Goal: Task Accomplishment & Management: Manage account settings

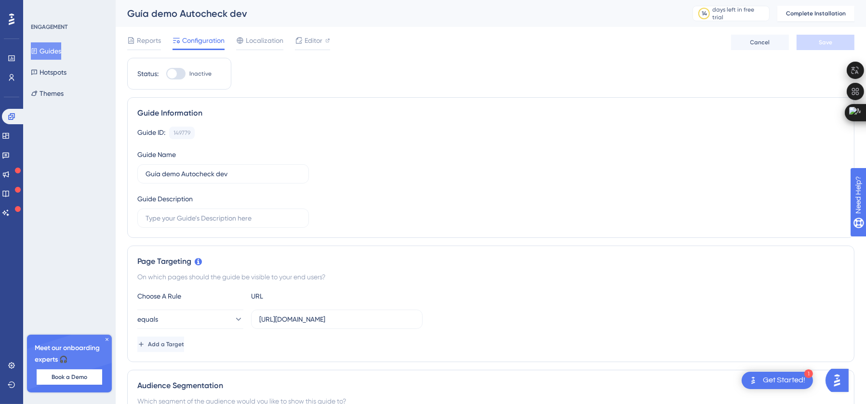
click at [177, 81] on div "Status: Inactive" at bounding box center [179, 74] width 104 height 32
click at [174, 74] on div at bounding box center [172, 74] width 10 height 10
click at [166, 74] on input "Inactive" at bounding box center [166, 74] width 0 height 0
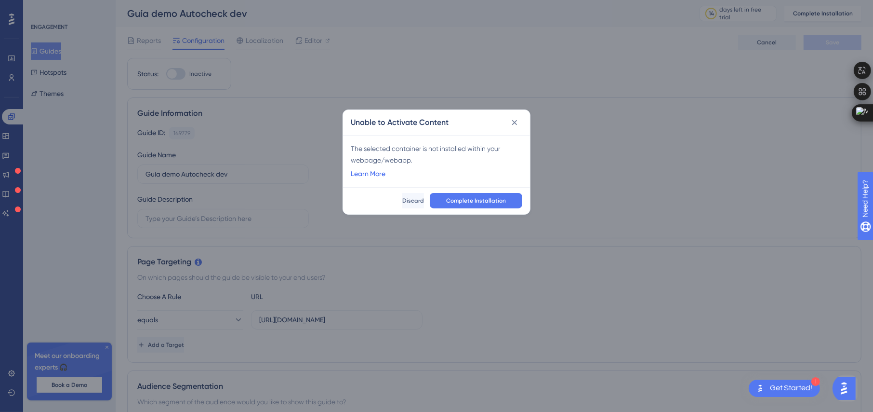
click at [373, 172] on link "Learn More" at bounding box center [368, 174] width 35 height 12
click at [498, 200] on span "Complete Installation" at bounding box center [476, 201] width 60 height 8
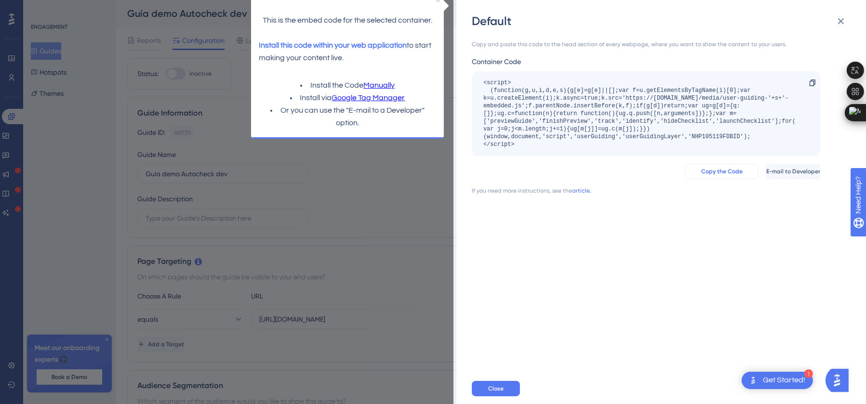
click at [705, 173] on span "Copy the Code" at bounding box center [721, 172] width 41 height 8
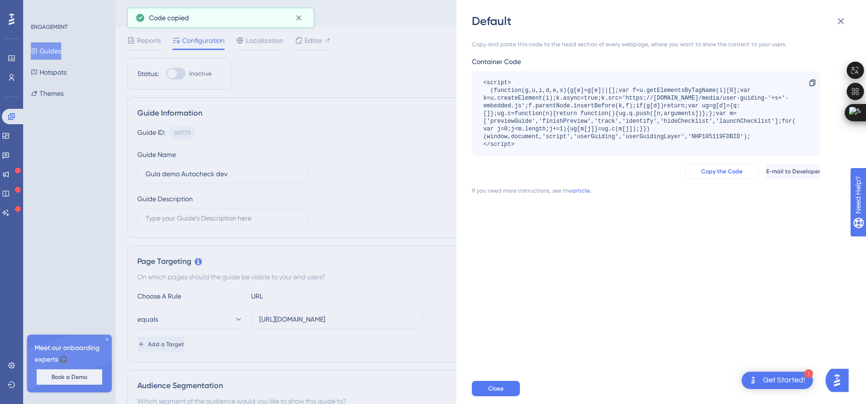
click at [705, 173] on span "Copy the Code" at bounding box center [721, 172] width 41 height 8
click at [705, 168] on span "Copy the Code" at bounding box center [721, 172] width 41 height 8
click at [397, 143] on div "Default Copy and paste this code to the head section of every webpage, where yo…" at bounding box center [433, 202] width 866 height 404
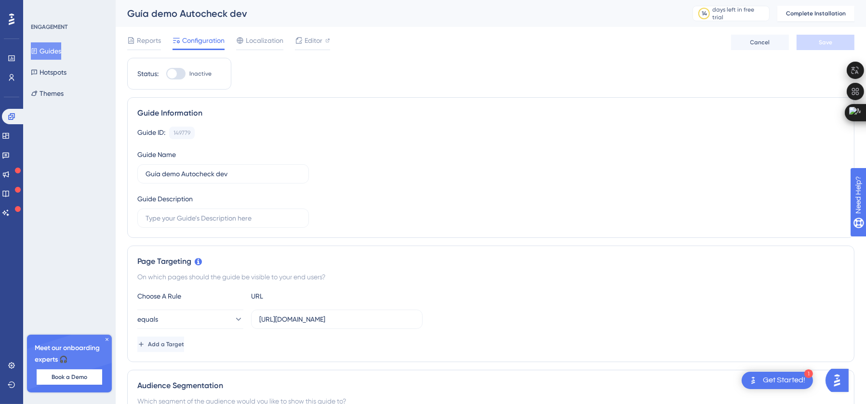
click at [177, 71] on div at bounding box center [175, 74] width 19 height 12
click at [166, 74] on input "Inactive" at bounding box center [166, 74] width 0 height 0
checkbox input "false"
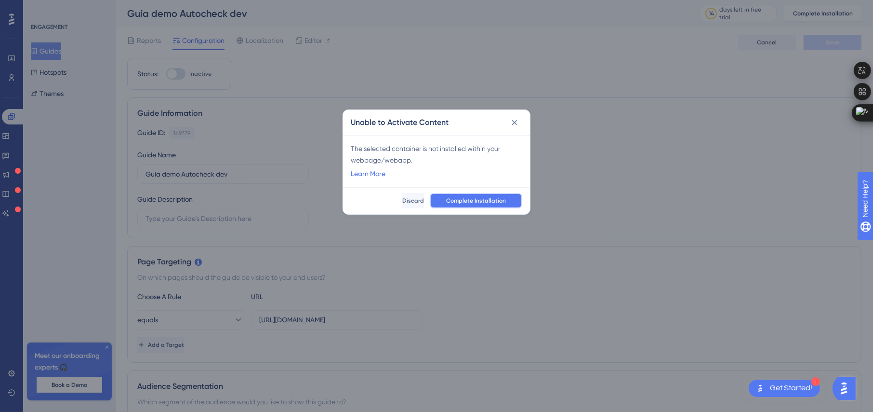
click at [484, 199] on span "Complete Installation" at bounding box center [476, 201] width 60 height 8
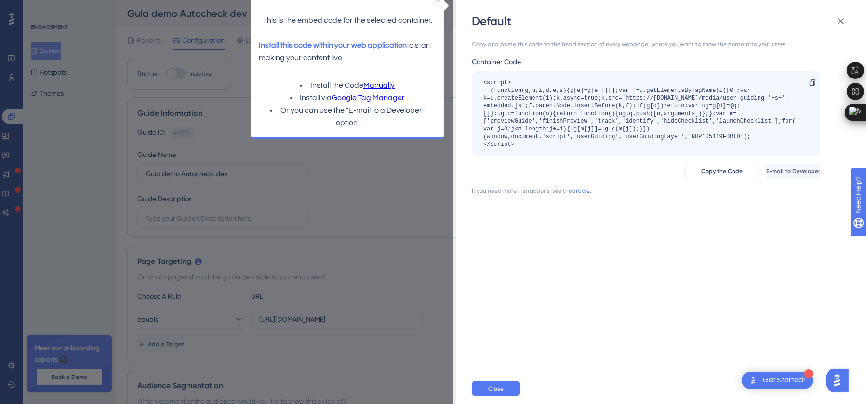
click at [372, 82] on link "Manually" at bounding box center [378, 86] width 31 height 13
click at [398, 214] on div "Default Copy and paste this code to the head section of every webpage, where yo…" at bounding box center [433, 202] width 866 height 404
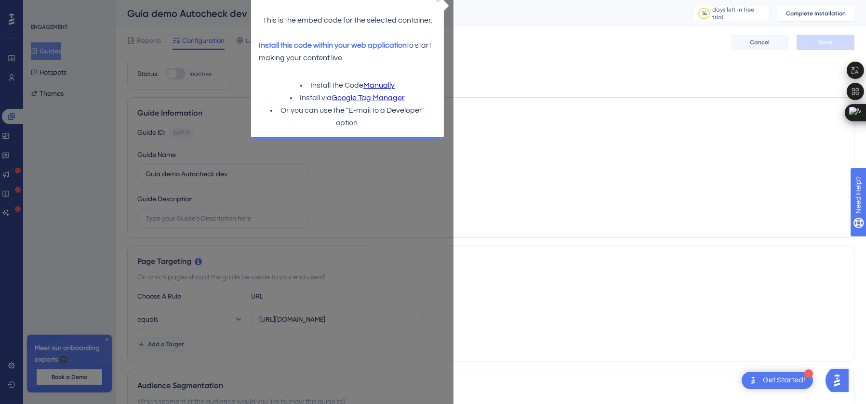
click at [386, 169] on div "Guide ID: 149779 Copy Guide Name Guía demo Autocheck dev Guide Description" at bounding box center [490, 177] width 707 height 101
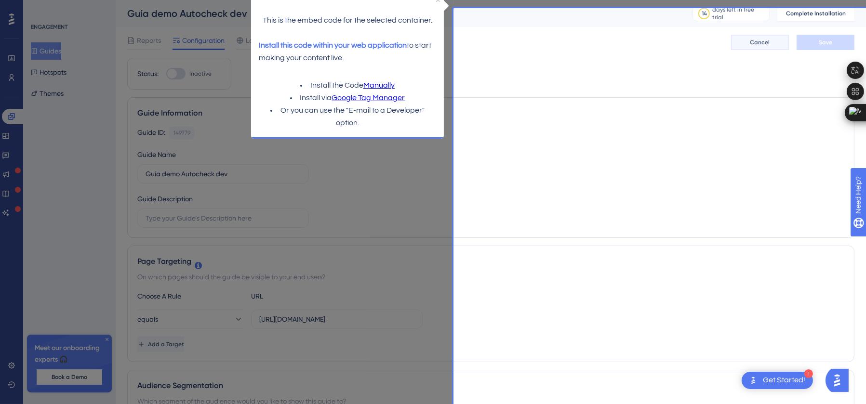
click at [745, 39] on button "Cancel" at bounding box center [760, 42] width 58 height 15
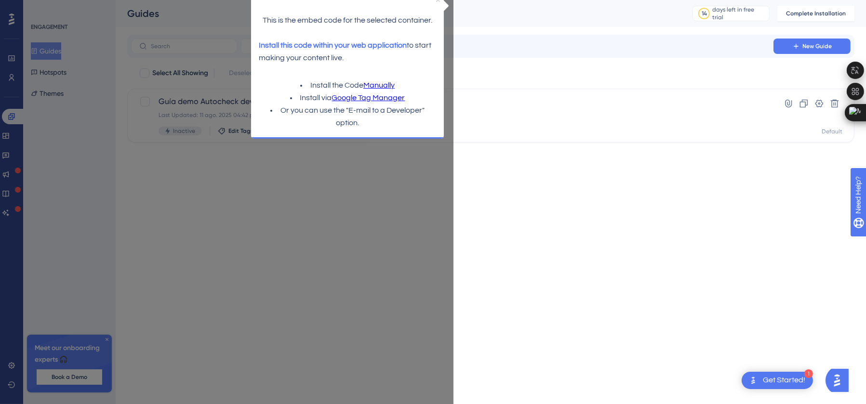
click at [440, 0] on icon "Close Preview" at bounding box center [438, 0] width 4 height 4
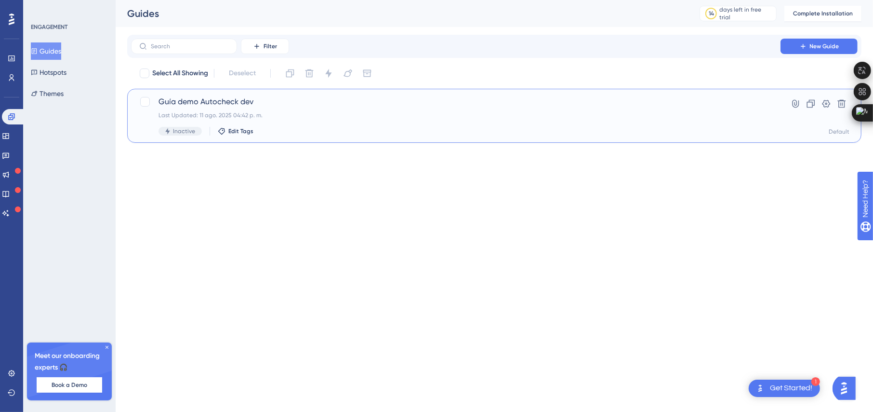
click at [311, 101] on span "Guía demo Autocheck dev" at bounding box center [456, 102] width 595 height 12
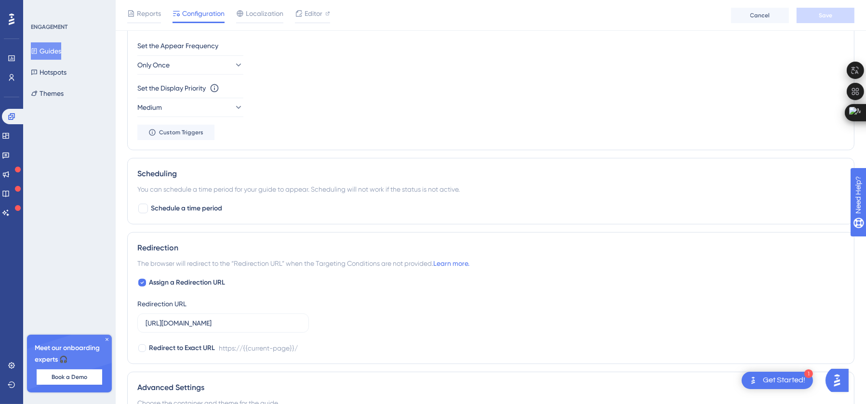
scroll to position [621, 0]
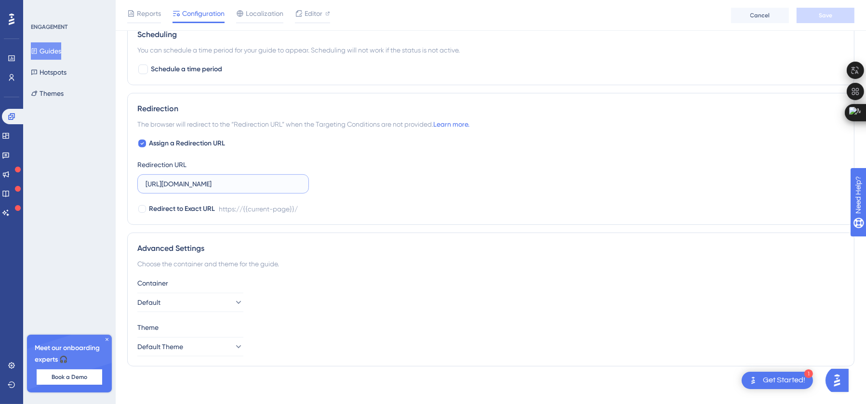
click at [278, 183] on input "[URL][DOMAIN_NAME]" at bounding box center [223, 184] width 155 height 11
paste input "[DOMAIN_NAME]"
type input "[URL][DOMAIN_NAME]"
click at [286, 185] on input "[URL][DOMAIN_NAME]" at bounding box center [223, 184] width 155 height 11
drag, startPoint x: 264, startPoint y: 182, endPoint x: 169, endPoint y: 183, distance: 95.4
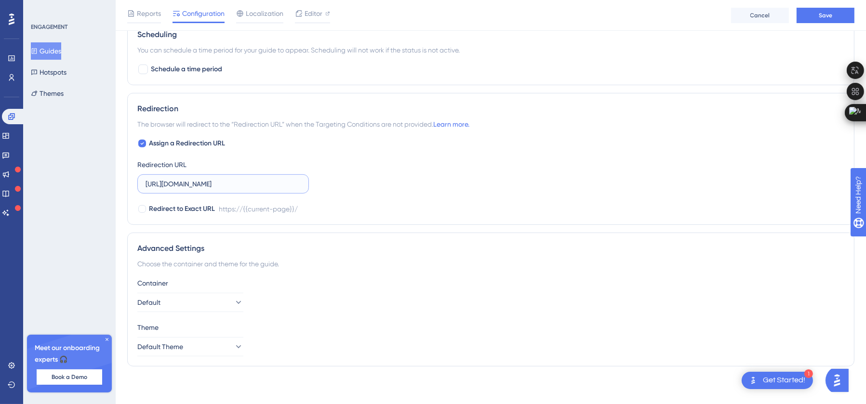
click at [169, 183] on input "[URL][DOMAIN_NAME]" at bounding box center [223, 184] width 155 height 11
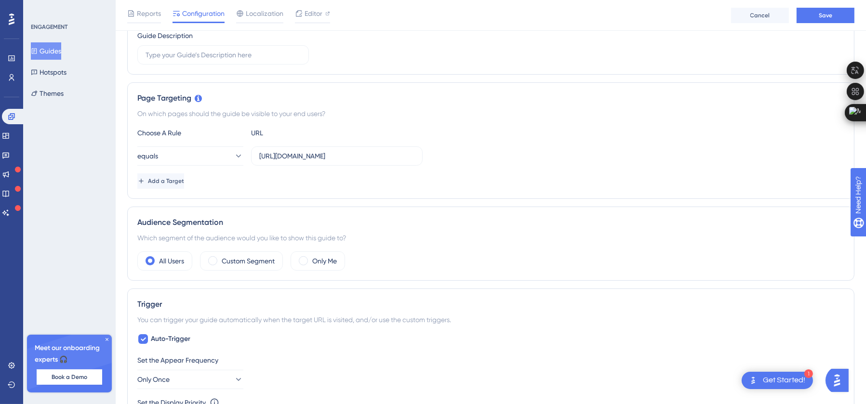
scroll to position [139, 0]
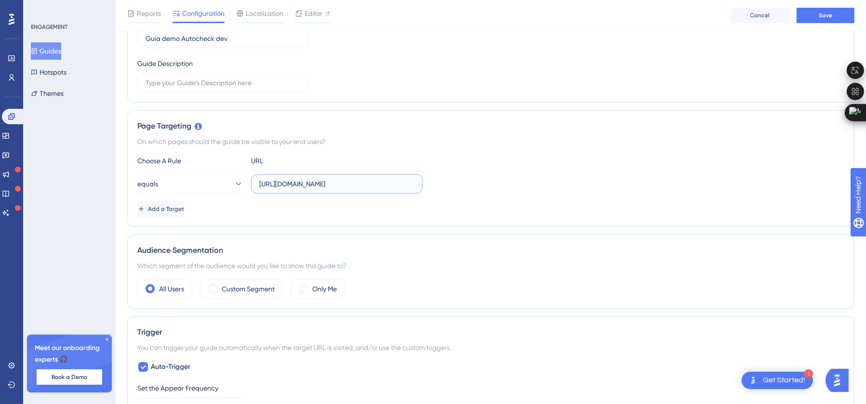
drag, startPoint x: 379, startPoint y: 183, endPoint x: 282, endPoint y: 186, distance: 96.9
click at [282, 186] on input "[URL][DOMAIN_NAME]" at bounding box center [336, 184] width 155 height 11
click at [404, 186] on input "[URL][DOMAIN_NAME]" at bounding box center [336, 184] width 155 height 11
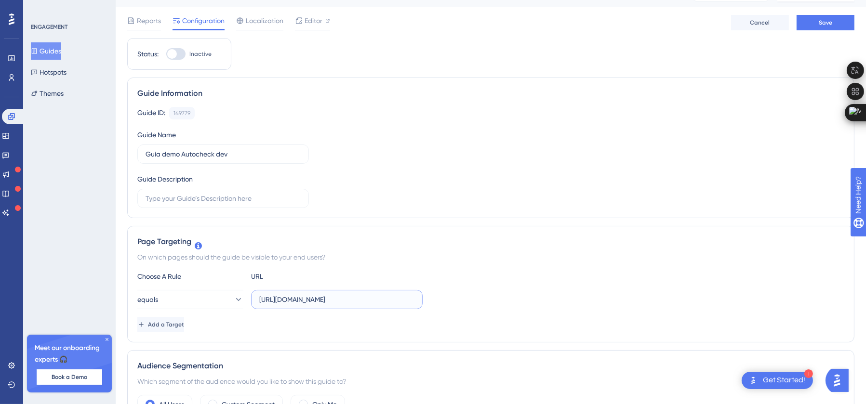
scroll to position [0, 0]
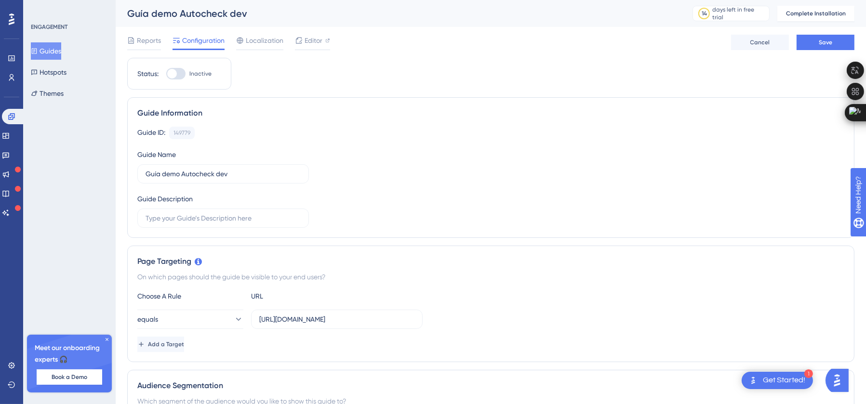
click at [186, 70] on label "Inactive" at bounding box center [188, 74] width 45 height 12
click at [166, 74] on input "Inactive" at bounding box center [166, 74] width 0 height 0
checkbox input "false"
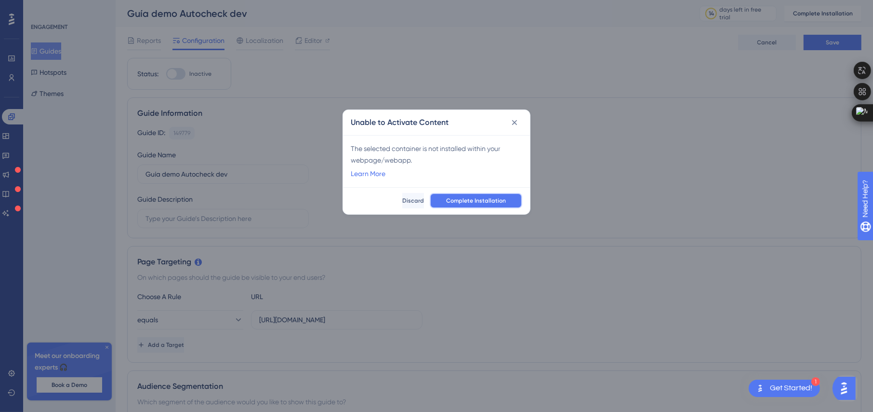
click at [463, 199] on span "Complete Installation" at bounding box center [476, 201] width 60 height 8
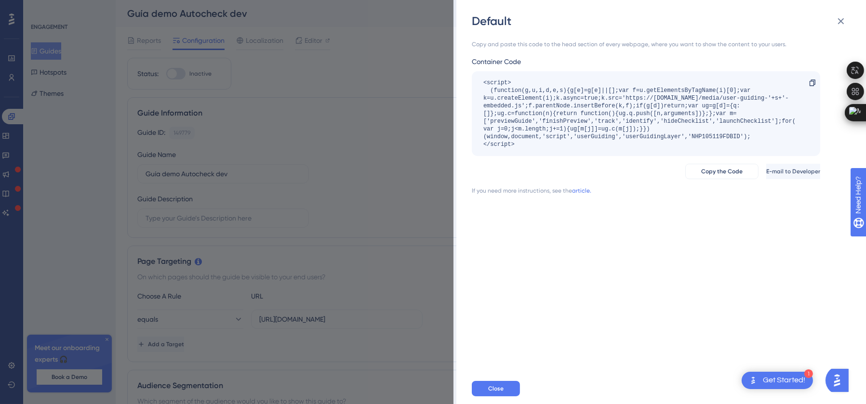
click at [347, 118] on div "Default Copy and paste this code to the head section of every webpage, where yo…" at bounding box center [433, 202] width 866 height 404
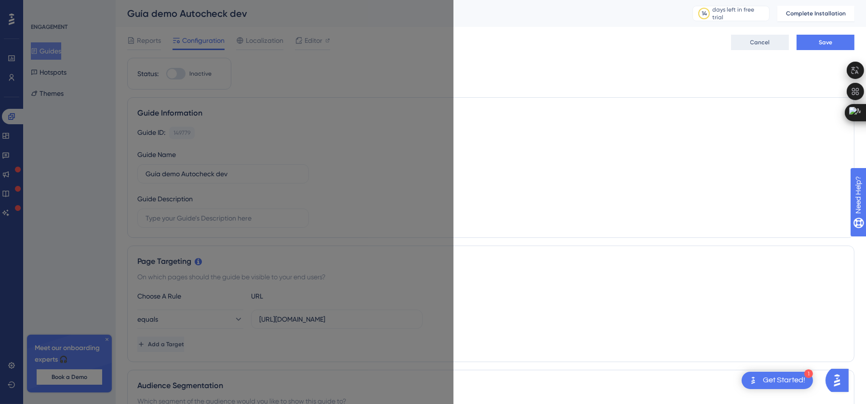
click at [765, 40] on span "Cancel" at bounding box center [760, 43] width 20 height 8
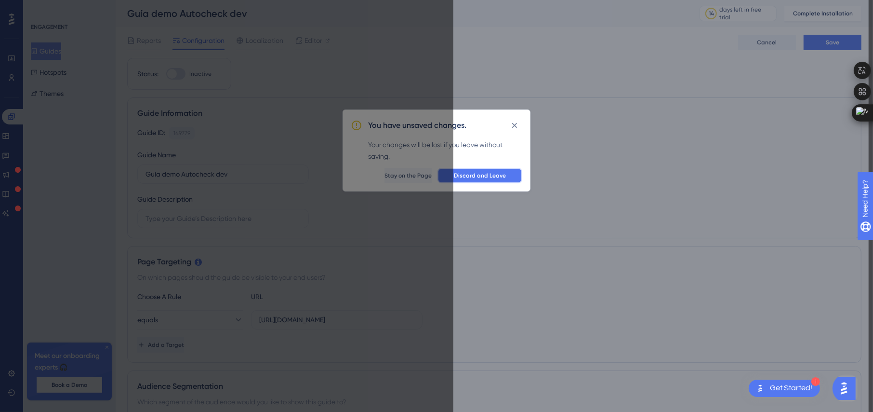
click at [472, 169] on button "Discard and Leave" at bounding box center [480, 175] width 85 height 15
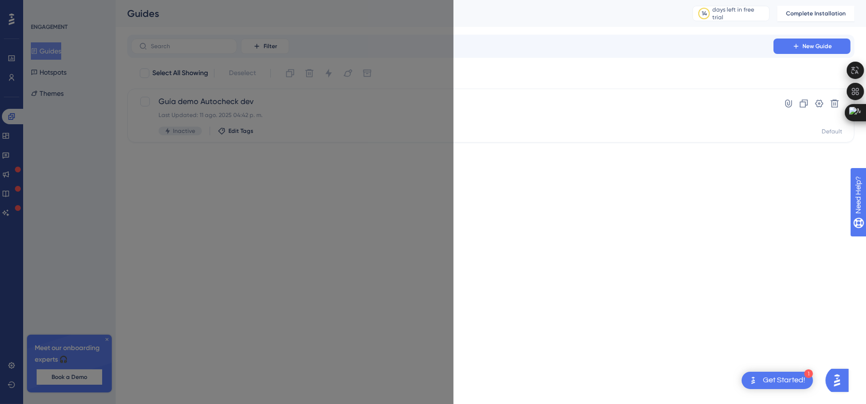
click at [401, 0] on html "1 Get Started! Performance Users Engagement Widgets Feedback Product Updates Kn…" at bounding box center [433, 0] width 866 height 0
click at [819, 19] on button "Complete Installation" at bounding box center [815, 13] width 77 height 15
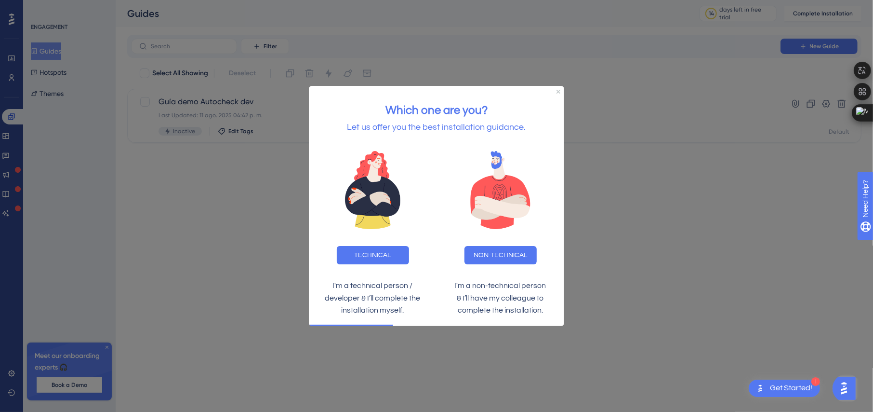
click at [556, 94] on div "Which one are you? Let us offer you the best installation guidance." at bounding box center [435, 113] width 255 height 56
click at [558, 91] on icon "Close Preview" at bounding box center [558, 91] width 4 height 4
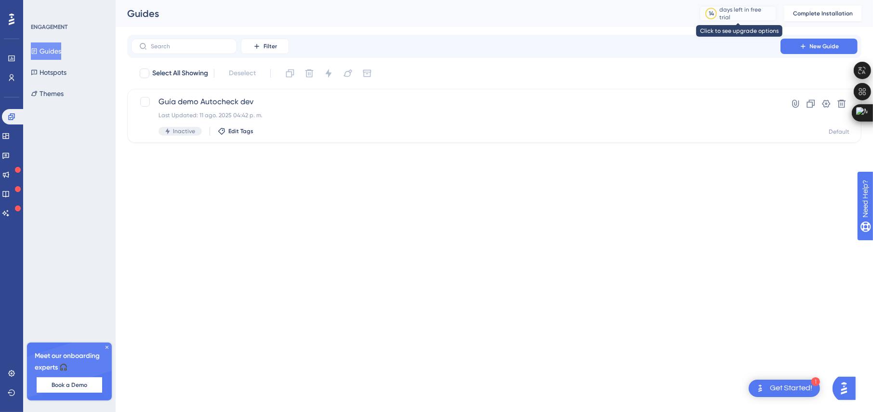
click at [722, 16] on div "days left in free trial" at bounding box center [747, 13] width 54 height 15
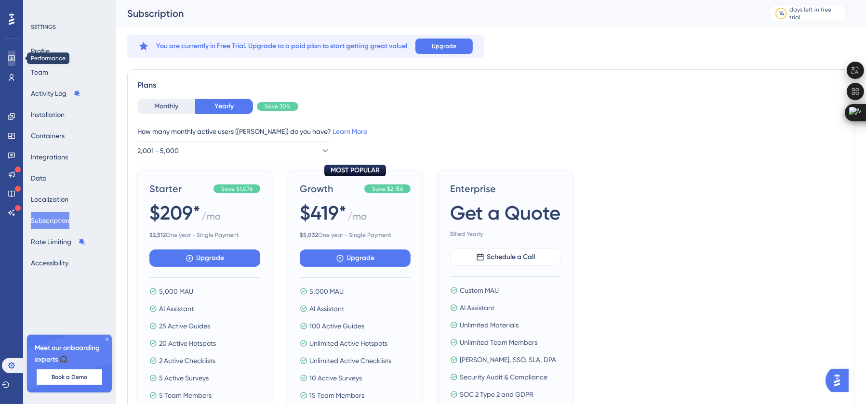
click at [10, 58] on icon at bounding box center [12, 58] width 8 height 8
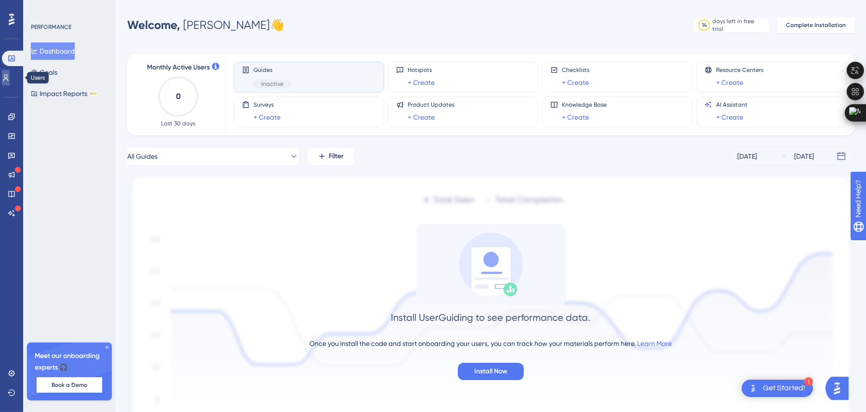
click at [5, 72] on link at bounding box center [6, 77] width 8 height 15
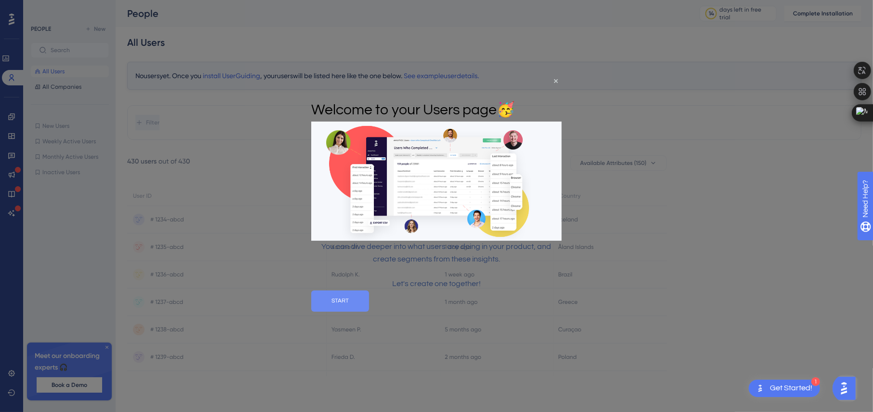
click at [369, 311] on button "START" at bounding box center [340, 300] width 58 height 21
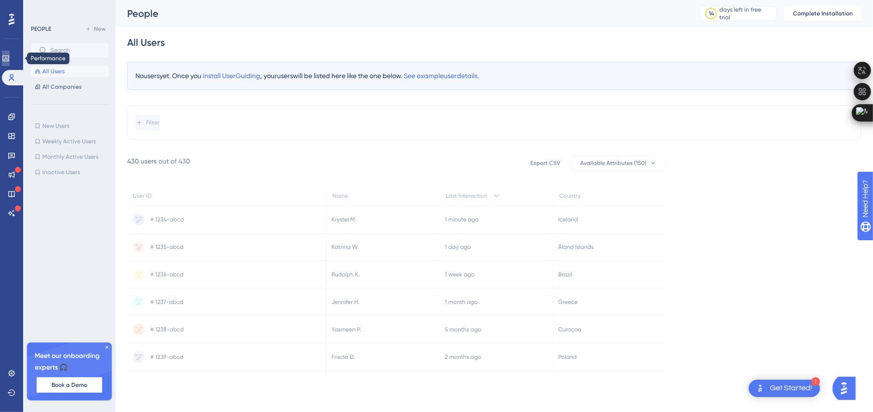
click at [10, 57] on icon at bounding box center [6, 58] width 8 height 8
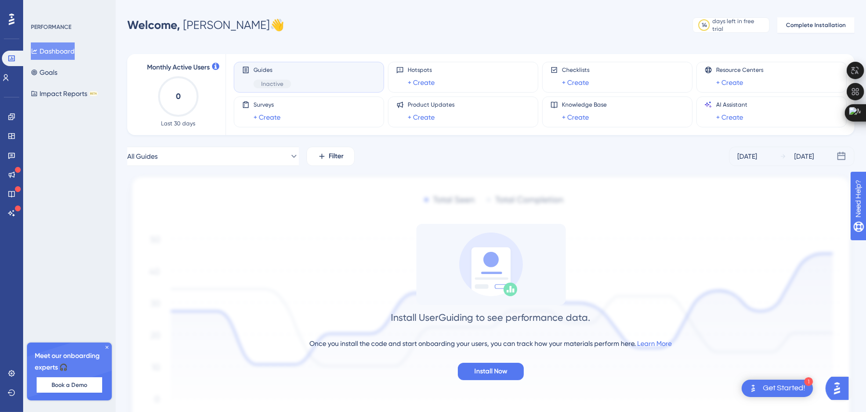
click at [79, 70] on div "Dashboard Goals Impact Reports BETA" at bounding box center [70, 72] width 78 height 60
click at [49, 75] on button "Goals" at bounding box center [44, 72] width 27 height 17
